Goal: Transaction & Acquisition: Purchase product/service

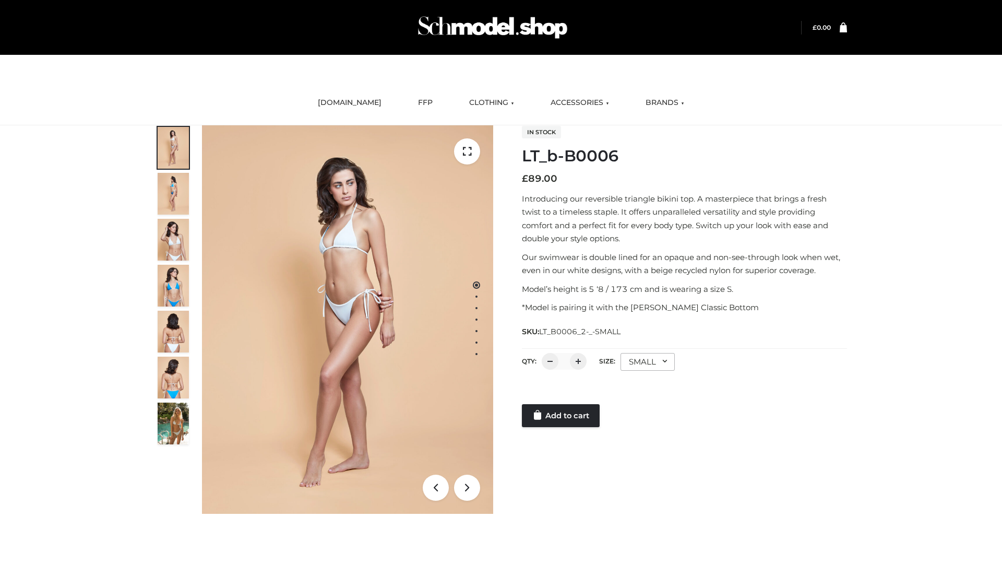
click at [562, 415] on link "Add to cart" at bounding box center [561, 415] width 78 height 23
